Goal: Use online tool/utility: Utilize a website feature to perform a specific function

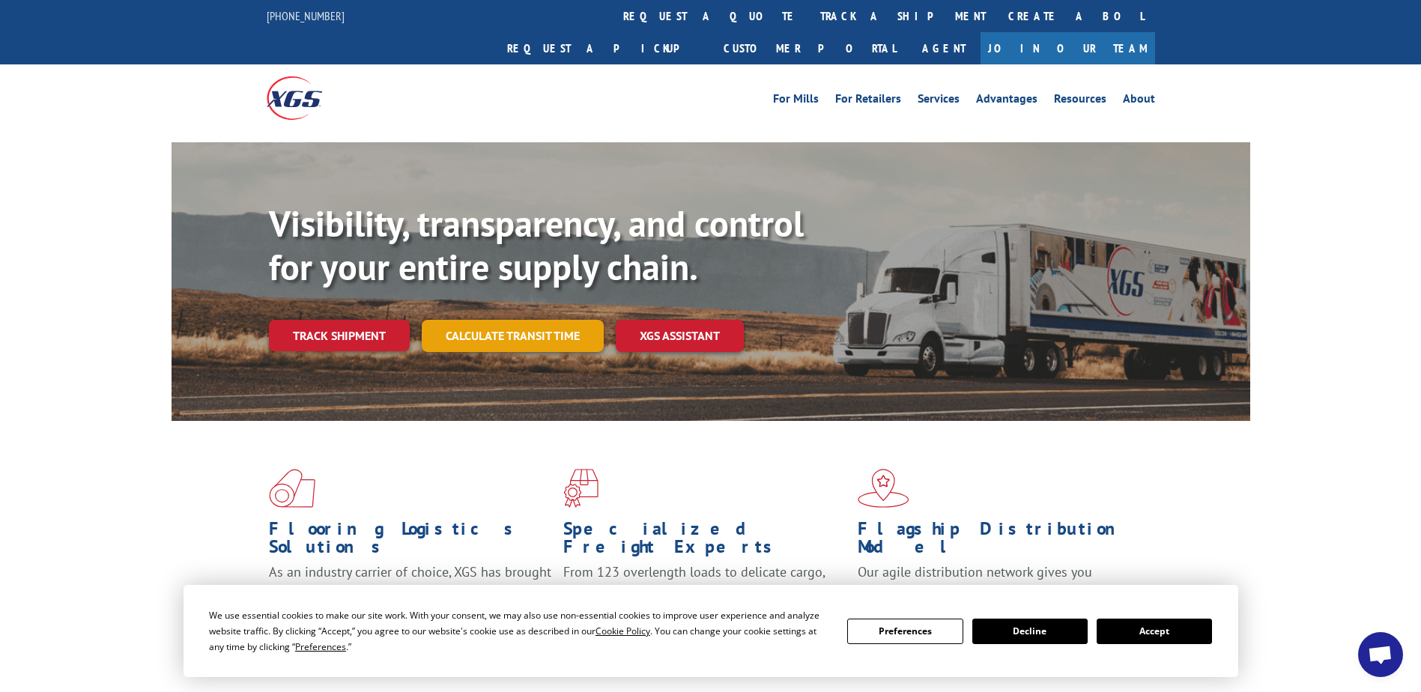
click at [505, 320] on link "Calculate transit time" at bounding box center [513, 336] width 182 height 32
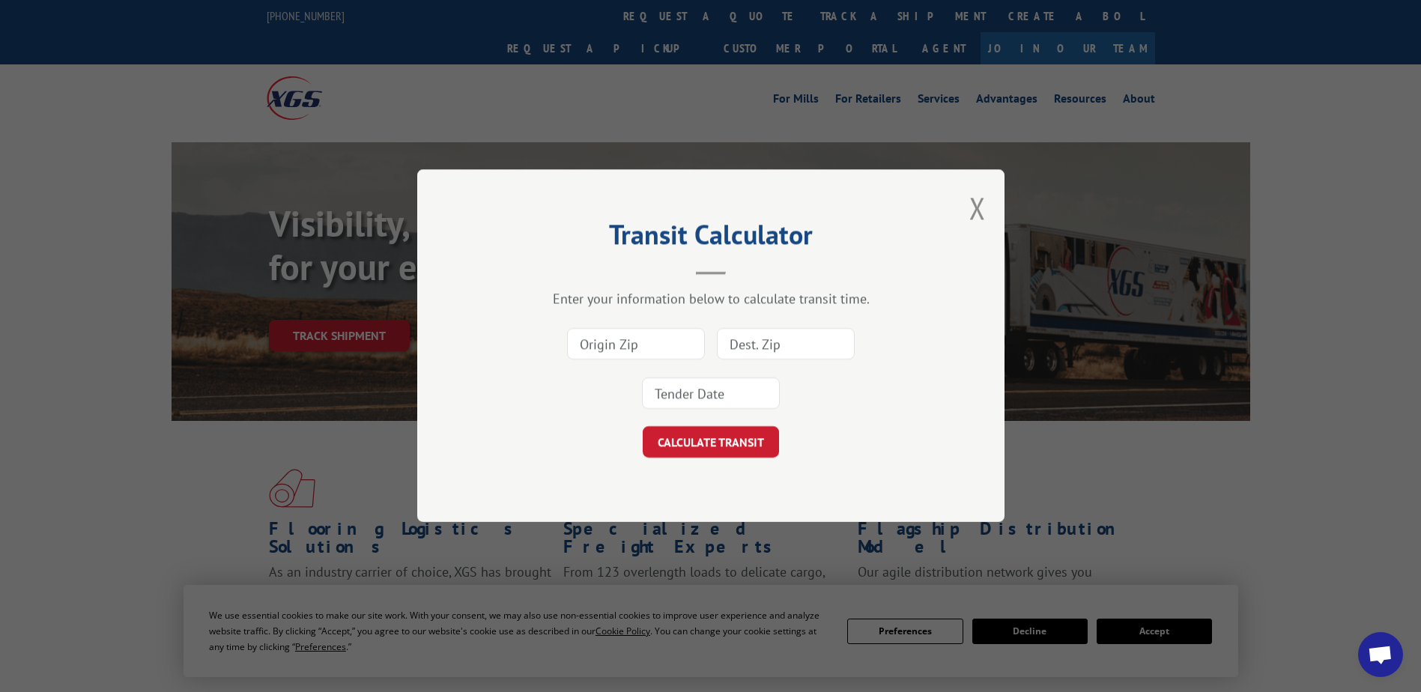
click at [681, 348] on input at bounding box center [636, 344] width 138 height 31
type input "30721"
click at [775, 342] on input at bounding box center [786, 344] width 138 height 31
type input "85653"
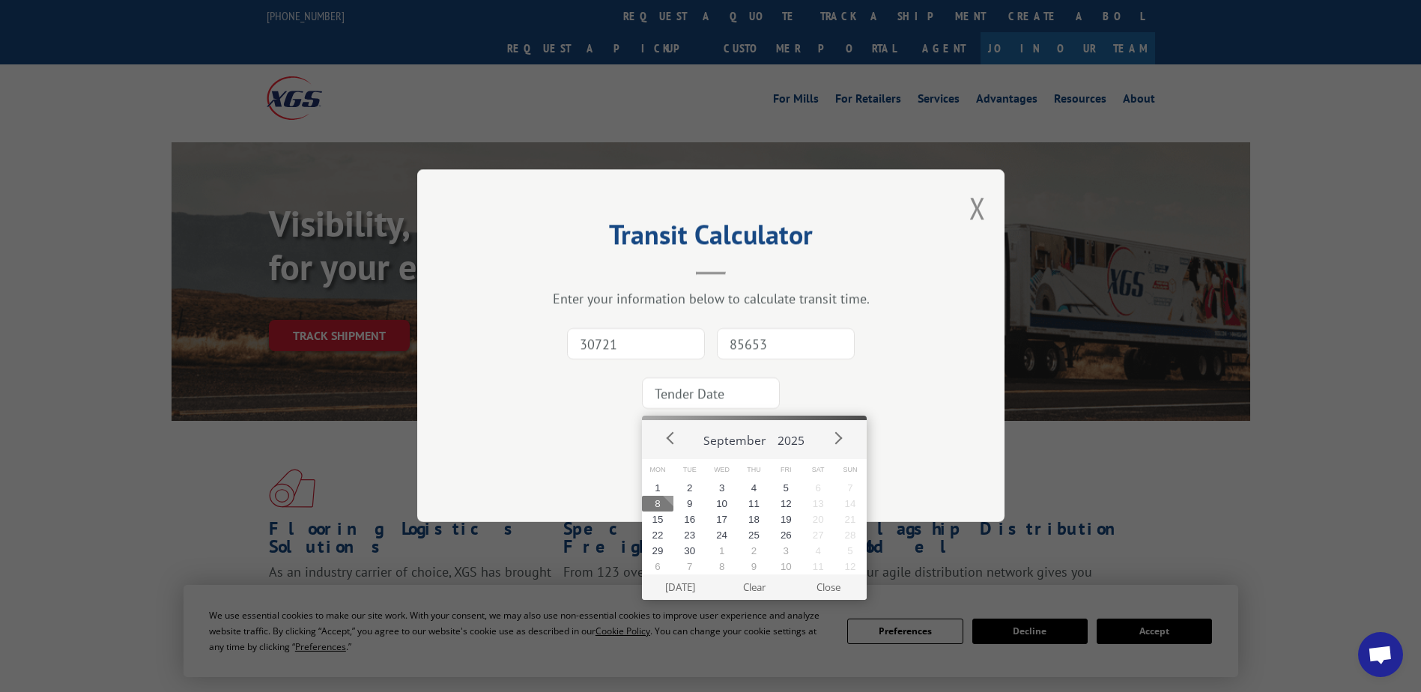
click at [740, 388] on input at bounding box center [711, 393] width 138 height 31
click at [837, 439] on button "Next" at bounding box center [837, 438] width 22 height 22
click at [661, 487] on button "1" at bounding box center [658, 488] width 32 height 16
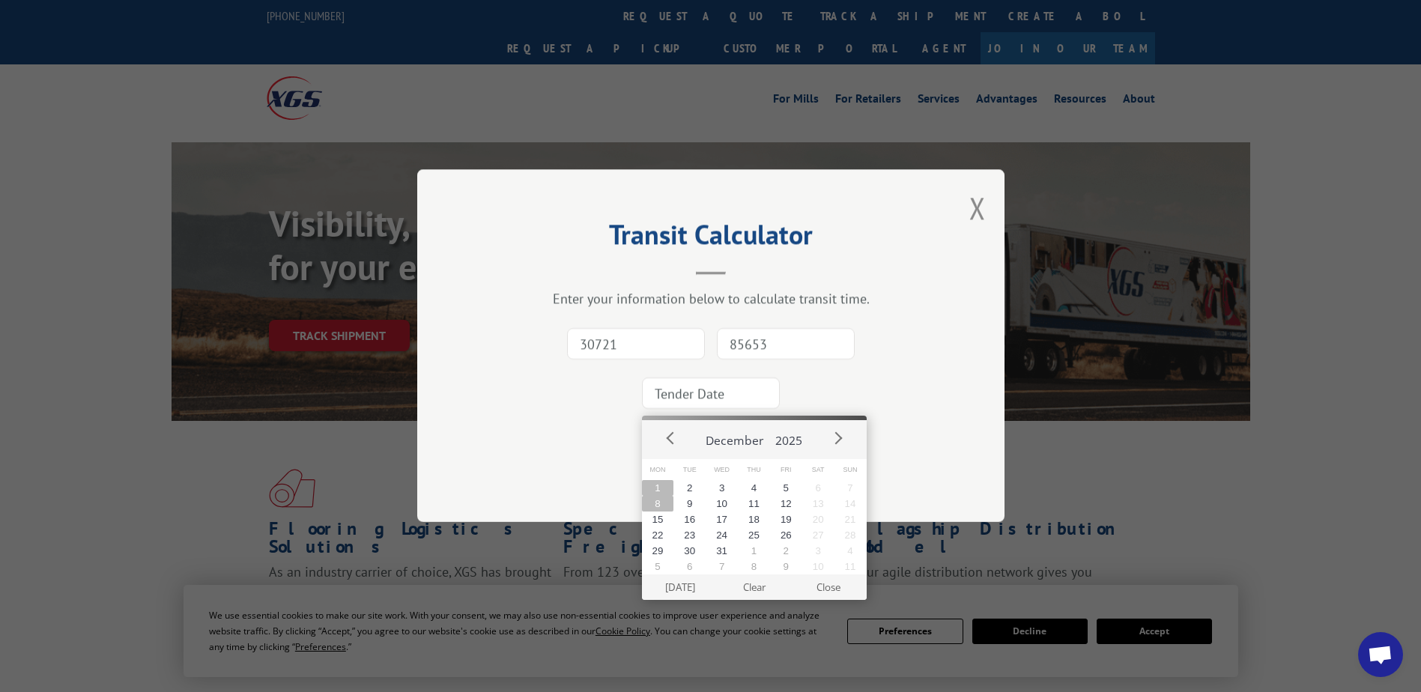
type input "[DATE]"
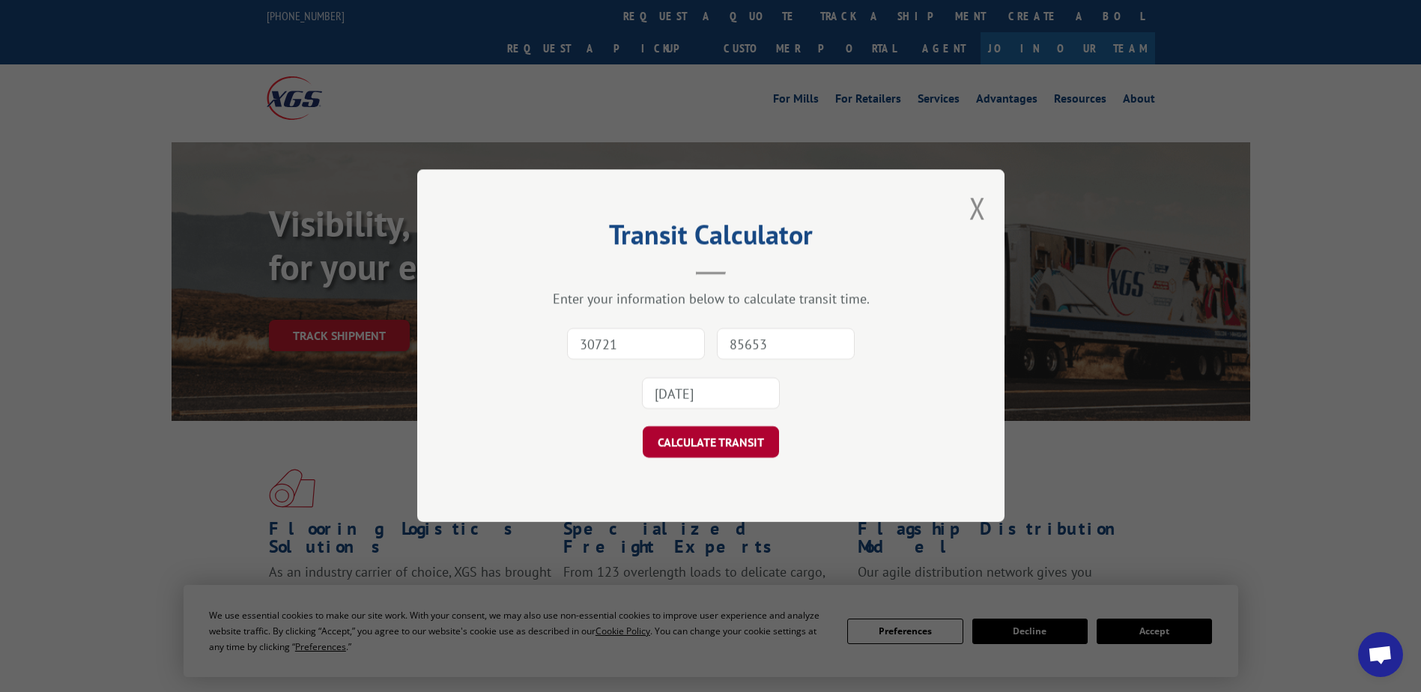
click at [707, 439] on button "CALCULATE TRANSIT" at bounding box center [711, 442] width 136 height 31
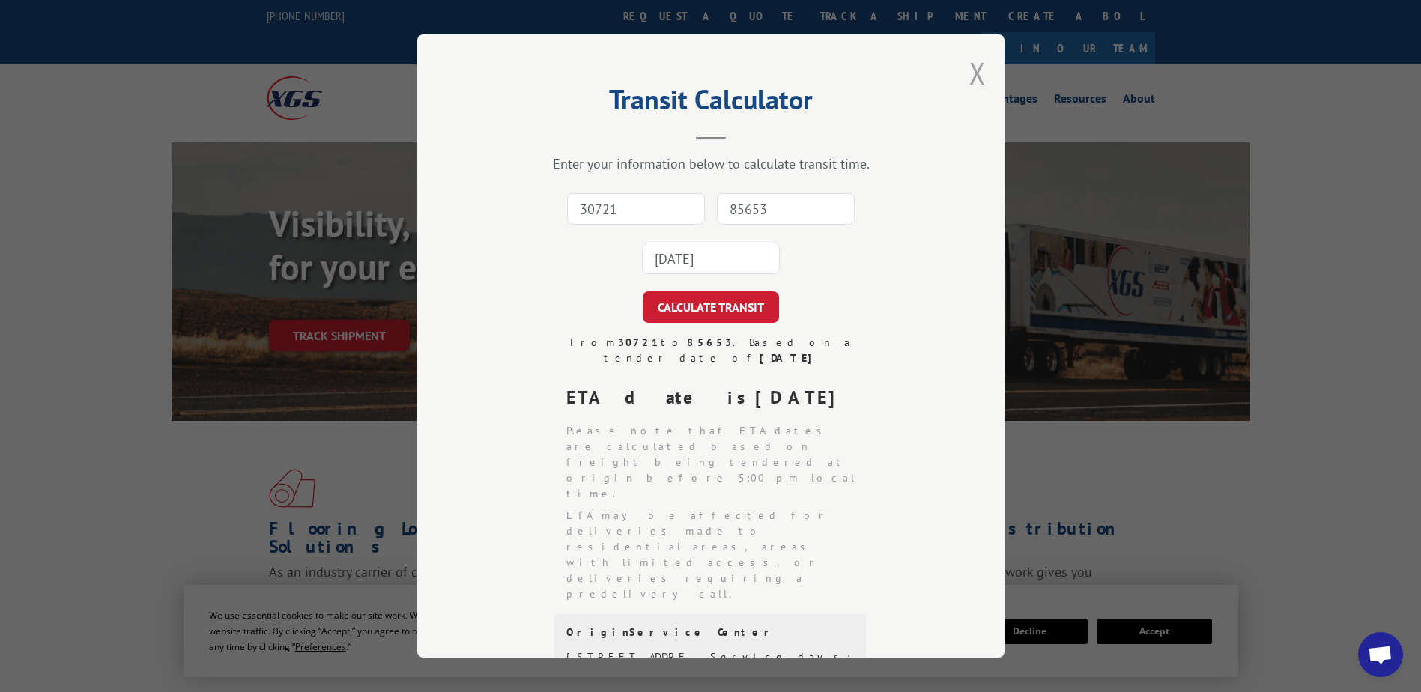
click at [973, 75] on button "Close modal" at bounding box center [977, 73] width 16 height 40
